Goal: Task Accomplishment & Management: Use online tool/utility

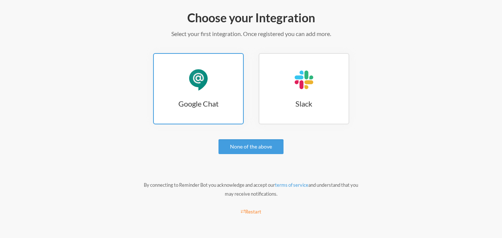
click at [208, 104] on h3 "Google Chat" at bounding box center [198, 104] width 89 height 10
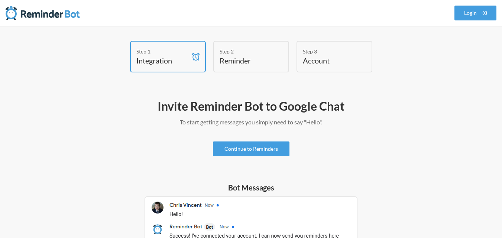
click at [260, 143] on link "Continue to Reminders" at bounding box center [251, 149] width 77 height 15
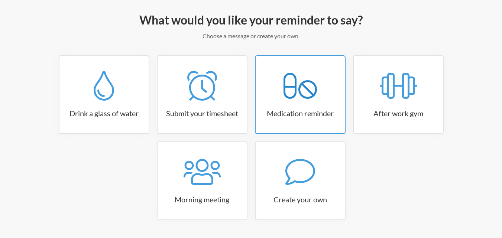
scroll to position [109, 0]
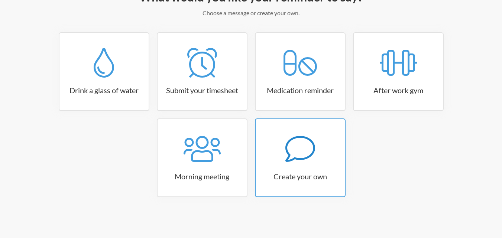
click at [319, 159] on div at bounding box center [300, 149] width 89 height 30
select select "07:30:00"
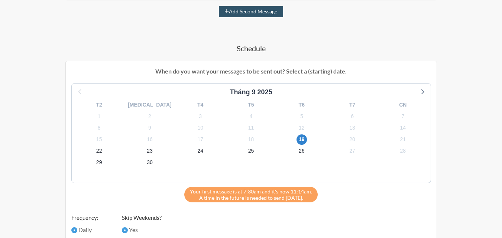
scroll to position [233, 0]
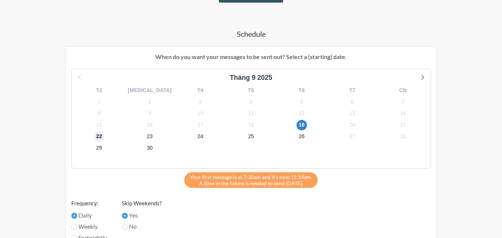
click at [102, 135] on span "22" at bounding box center [99, 137] width 10 height 10
click at [159, 140] on div "23" at bounding box center [150, 137] width 51 height 12
click at [160, 132] on div "23" at bounding box center [150, 137] width 51 height 12
click at [142, 135] on div "23" at bounding box center [150, 137] width 51 height 12
click at [196, 138] on span "24" at bounding box center [200, 137] width 10 height 10
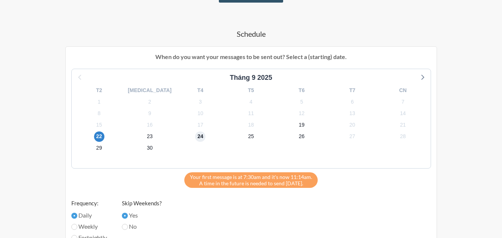
click at [198, 138] on span "24" at bounding box center [200, 137] width 10 height 10
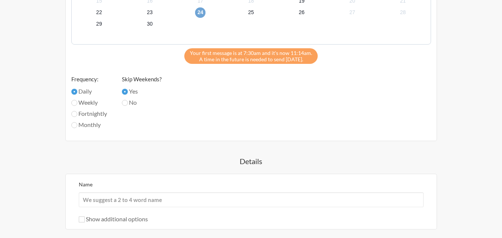
scroll to position [419, 0]
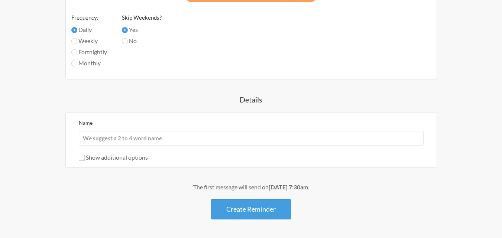
click at [243, 204] on button "Create Reminder" at bounding box center [251, 209] width 80 height 20
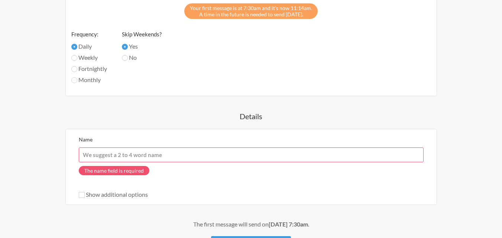
scroll to position [436, 0]
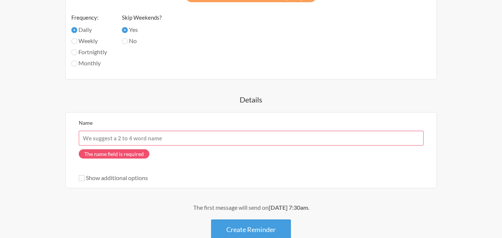
click at [189, 137] on input "Name" at bounding box center [251, 138] width 345 height 15
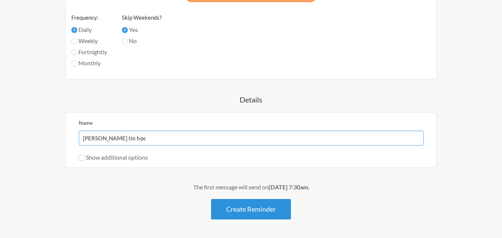
type input "[PERSON_NAME] tin học"
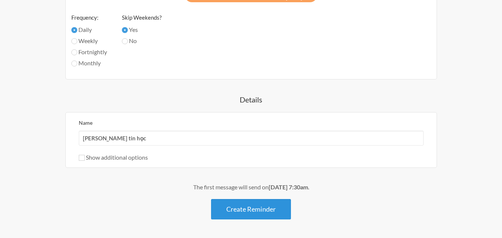
click at [233, 204] on button "Create Reminder" at bounding box center [251, 209] width 80 height 20
click at [249, 210] on button "Create Reminder" at bounding box center [251, 209] width 80 height 20
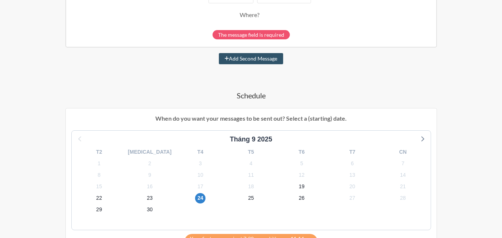
scroll to position [64, 0]
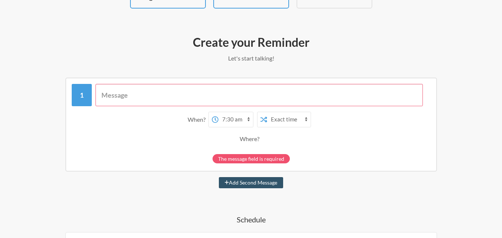
click at [160, 98] on input "text" at bounding box center [260, 95] width 328 height 22
click at [229, 127] on select "12:00 am 12:15 am 12:30 am 12:45 am 1:00 am 1:15 am 1:30 am 1:45 am 2:00 am 2:1…" at bounding box center [236, 119] width 35 height 15
select select "19:30:00"
click at [219, 112] on select "12:00 am 12:15 am 12:30 am 12:45 am 1:00 am 1:15 am 1:30 am 1:45 am 2:00 am 2:1…" at bounding box center [236, 119] width 35 height 15
click at [281, 120] on select "Exact time Random time" at bounding box center [288, 119] width 43 height 15
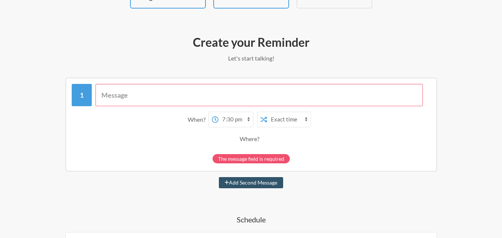
click at [281, 120] on select "Exact time Random time" at bounding box center [288, 119] width 43 height 15
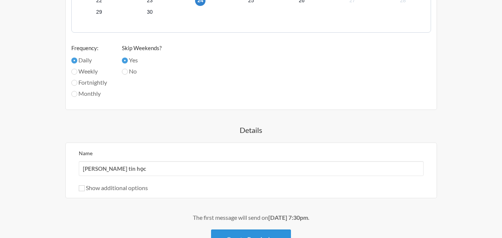
scroll to position [442, 0]
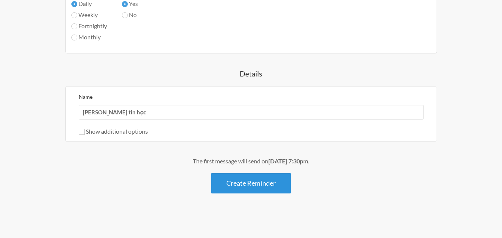
click at [243, 183] on button "Create Reminder" at bounding box center [251, 183] width 80 height 20
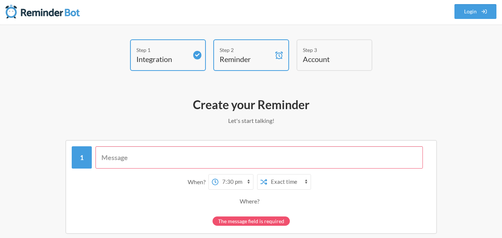
scroll to position [0, 0]
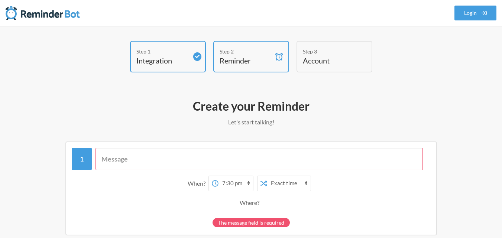
click at [287, 170] on input "text" at bounding box center [260, 159] width 328 height 22
click at [283, 162] on input "text" at bounding box center [260, 159] width 328 height 22
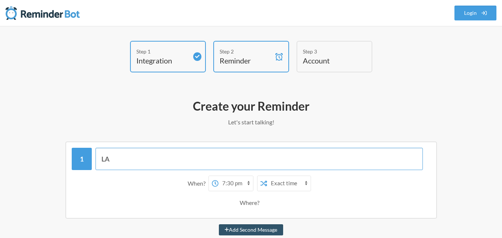
type input "L"
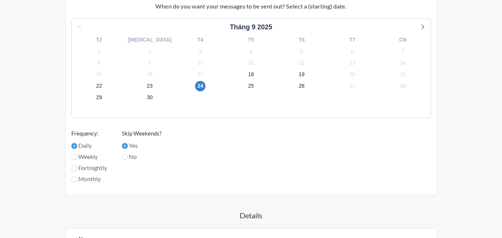
scroll to position [426, 0]
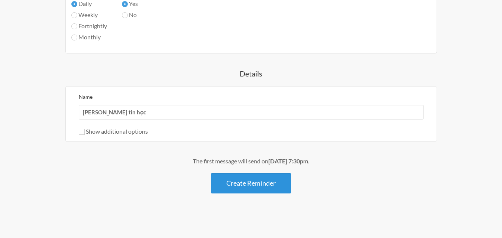
type input "[PERSON_NAME] tin học canva!!!"
click at [228, 183] on button "Create Reminder" at bounding box center [251, 183] width 80 height 20
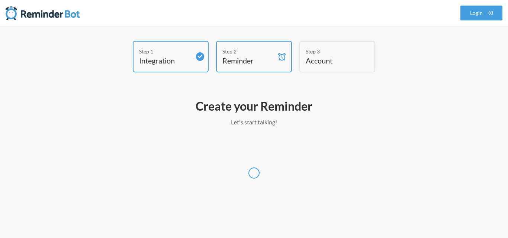
select select "[GEOGRAPHIC_DATA]/[GEOGRAPHIC_DATA]"
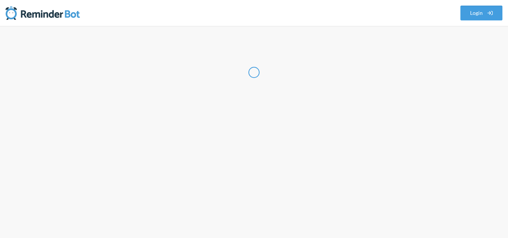
select select "VN"
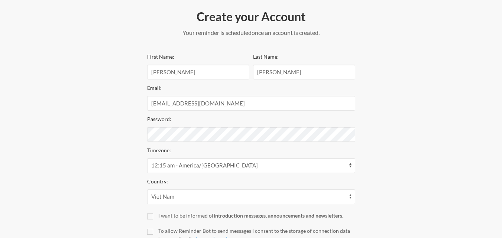
scroll to position [148, 0]
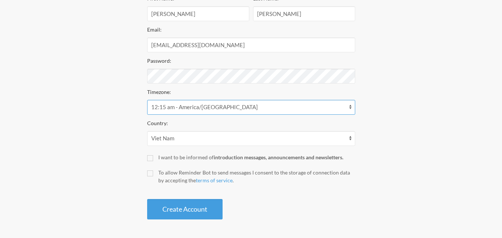
click at [205, 106] on select "12:15 am - America/[GEOGRAPHIC_DATA] 12:15 am - [GEOGRAPHIC_DATA]/[GEOGRAPHIC_D…" at bounding box center [251, 107] width 208 height 15
drag, startPoint x: 205, startPoint y: 106, endPoint x: 175, endPoint y: 98, distance: 30.7
click at [175, 98] on div "Timezone: 12:15 am - America/[GEOGRAPHIC_DATA] 12:15 am - [GEOGRAPHIC_DATA]/[GE…" at bounding box center [251, 101] width 208 height 28
click at [164, 101] on select "12:15 am - America/[GEOGRAPHIC_DATA] 12:15 am - [GEOGRAPHIC_DATA]/[GEOGRAPHIC_D…" at bounding box center [251, 107] width 208 height 15
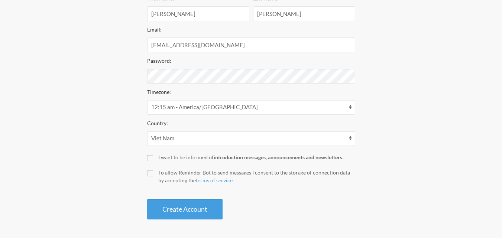
click at [94, 102] on div "Step 1 Integration Step 2 Reminder Step 3 Account Create your Account Your remi…" at bounding box center [251, 58] width 446 height 330
click at [211, 110] on select "12:15 am - America/[GEOGRAPHIC_DATA] 12:15 am - [GEOGRAPHIC_DATA]/[GEOGRAPHIC_D…" at bounding box center [251, 107] width 208 height 15
click at [465, 156] on div "Step 1 Integration Step 2 Reminder Step 3 Account Create your Account Your remi…" at bounding box center [251, 58] width 446 height 330
click at [151, 177] on label "To allow Reminder Bot to send messages I consent to the storage of connection d…" at bounding box center [251, 177] width 208 height 16
click at [151, 177] on input "To allow Reminder Bot to send messages I consent to the storage of connection d…" at bounding box center [150, 174] width 6 height 6
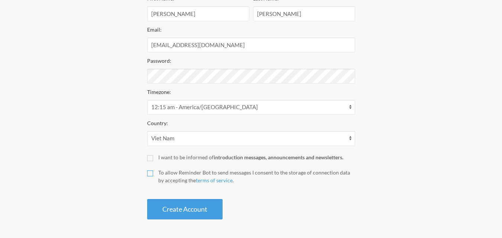
checkbox input "true"
click at [151, 159] on input "I want to be informed of introduction messages, announcements and newsletters." at bounding box center [150, 158] width 6 height 6
checkbox input "true"
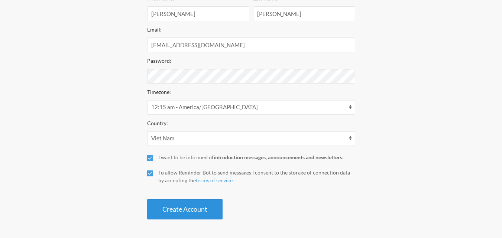
click at [181, 204] on button "Create Account" at bounding box center [184, 209] width 75 height 20
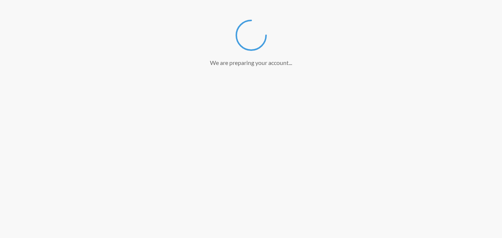
scroll to position [120, 0]
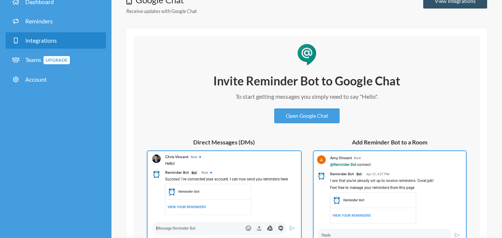
scroll to position [62, 0]
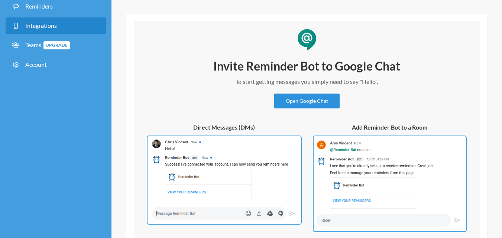
click at [308, 96] on link "Open Google Chat" at bounding box center [306, 101] width 65 height 15
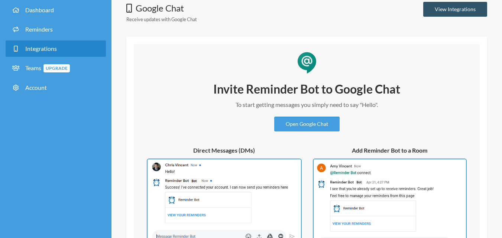
scroll to position [0, 0]
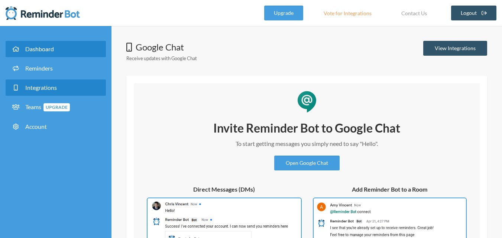
click at [60, 49] on link "Dashboard" at bounding box center [56, 49] width 100 height 16
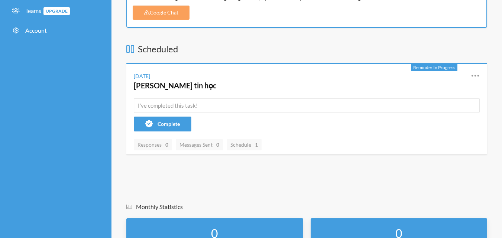
scroll to position [124, 0]
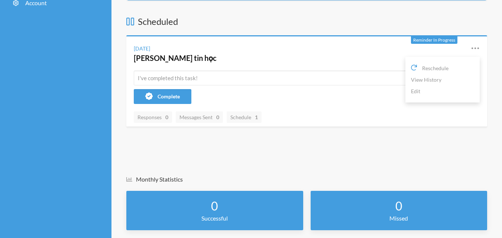
click at [478, 48] on icon at bounding box center [475, 48] width 7 height 2
click at [435, 88] on link "Edit" at bounding box center [442, 92] width 63 height 12
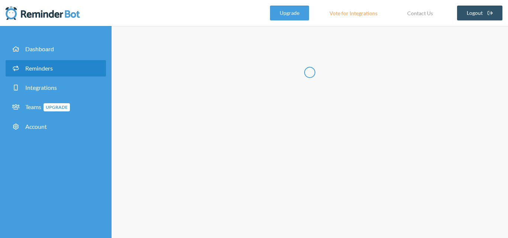
type input "[PERSON_NAME] tin học"
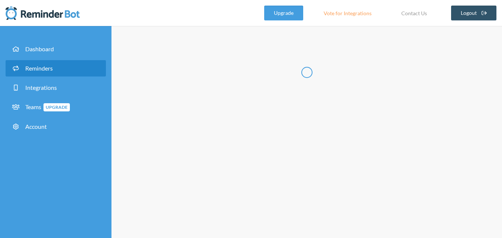
select select "19:30:00"
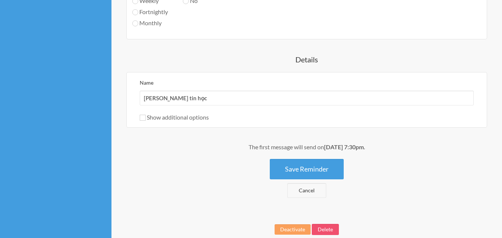
scroll to position [495, 0]
